Goal: Task Accomplishment & Management: Use online tool/utility

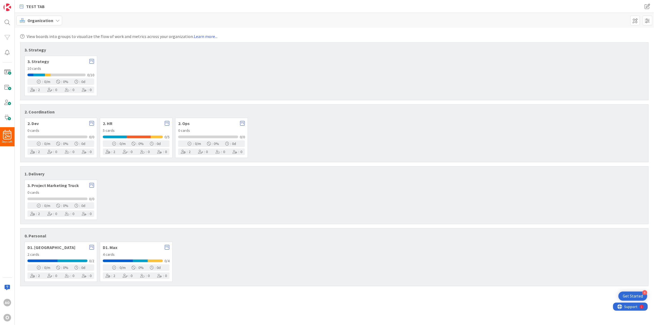
click at [117, 123] on span "2. HR" at bounding box center [132, 123] width 59 height 4
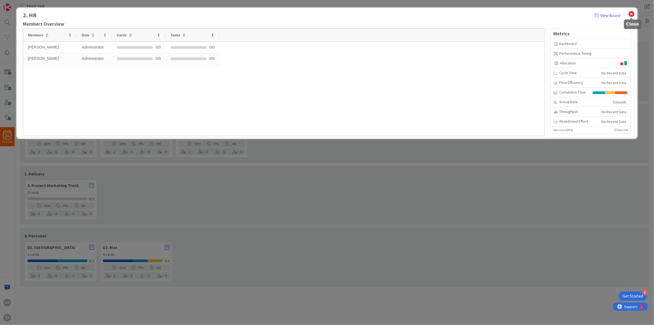
click at [634, 13] on icon at bounding box center [631, 14] width 7 height 8
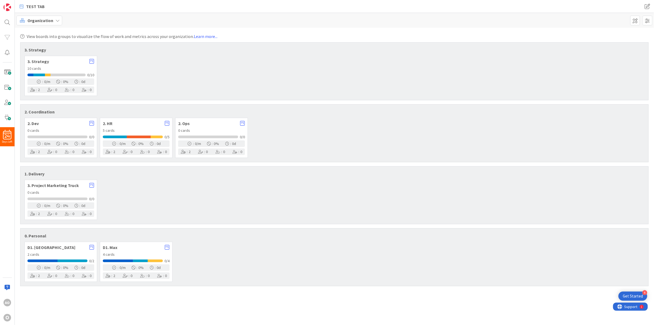
click at [42, 17] on span "Organization" at bounding box center [40, 20] width 26 height 6
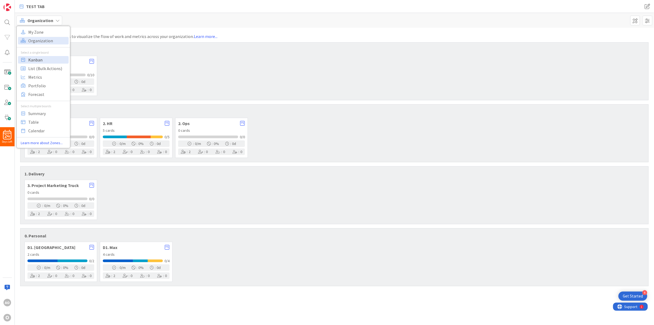
click at [42, 60] on span "Kanban" at bounding box center [47, 60] width 39 height 8
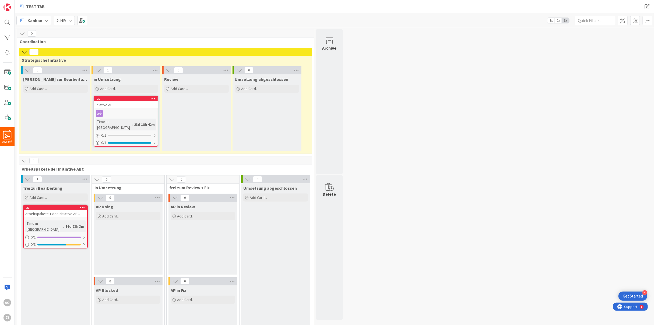
drag, startPoint x: 390, startPoint y: 106, endPoint x: 496, endPoint y: 94, distance: 106.5
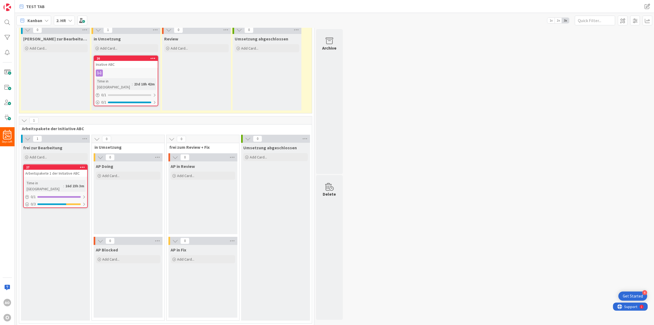
scroll to position [81, 0]
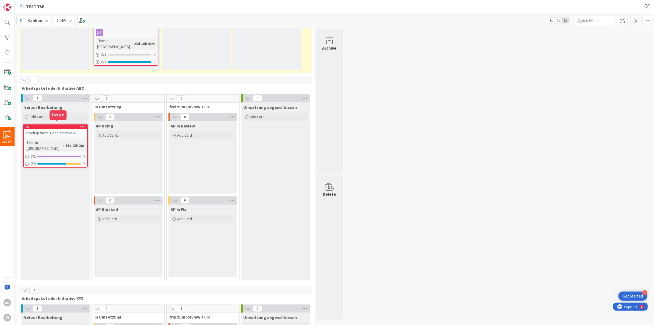
click at [64, 125] on div "27" at bounding box center [56, 127] width 61 height 4
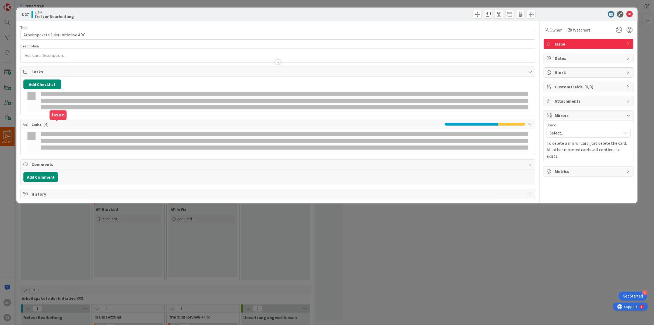
type input "Arbeitspakete 1 der Initiative ABC"
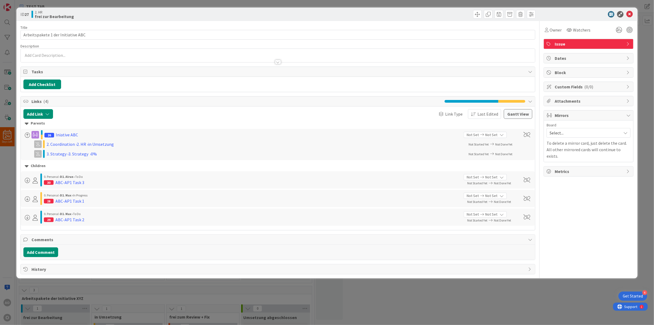
drag, startPoint x: 64, startPoint y: 122, endPoint x: 628, endPoint y: 14, distance: 573.6
click at [629, 13] on icon at bounding box center [629, 14] width 6 height 6
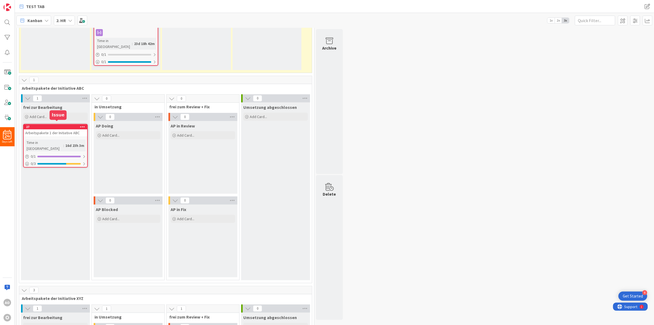
drag, startPoint x: 71, startPoint y: 122, endPoint x: 42, endPoint y: 168, distance: 53.5
click at [41, 169] on div "frei zur Bearbeitung Add Card... 27 Arbeitspakete 1 der Initiative ABC Time in …" at bounding box center [55, 191] width 69 height 178
click at [81, 125] on icon at bounding box center [82, 127] width 5 height 4
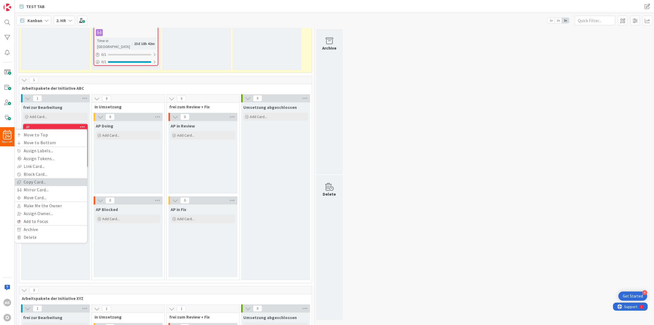
click at [53, 178] on link "Copy Card..." at bounding box center [51, 182] width 73 height 8
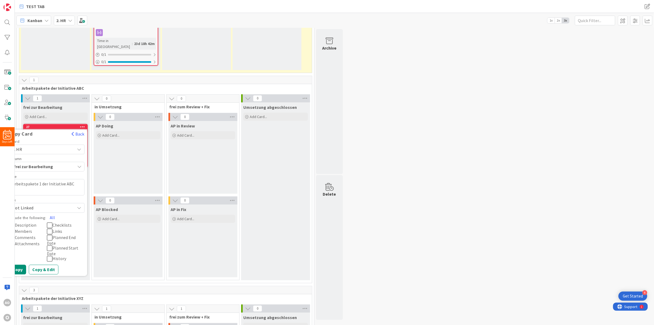
drag, startPoint x: 486, startPoint y: 244, endPoint x: 570, endPoint y: 222, distance: 87.1
drag, startPoint x: 570, startPoint y: 222, endPoint x: 77, endPoint y: 129, distance: 501.7
click at [77, 131] on button "Back" at bounding box center [77, 134] width 13 height 6
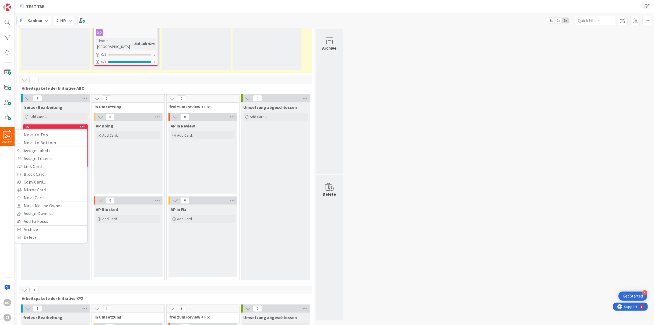
click at [437, 120] on div "5 Coordination 1 Strategische Initiative 0 [PERSON_NAME] zur Bearbeitung Add Ca…" at bounding box center [334, 328] width 637 height 760
